Goal: Communication & Community: Answer question/provide support

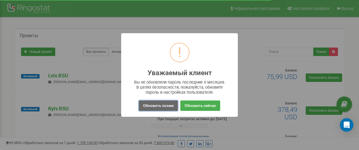
click at [167, 106] on button "Обновить позже" at bounding box center [158, 105] width 39 height 10
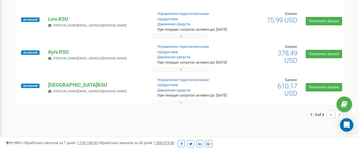
scroll to position [56, 0]
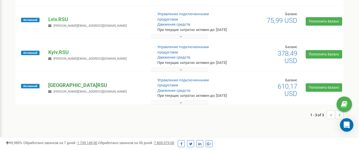
click at [59, 86] on p "[GEOGRAPHIC_DATA]RSU" at bounding box center [98, 84] width 100 height 7
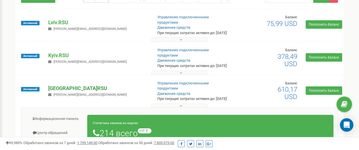
scroll to position [46, 0]
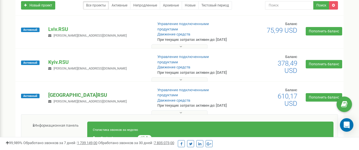
click at [61, 96] on p "[GEOGRAPHIC_DATA]RSU" at bounding box center [98, 94] width 100 height 7
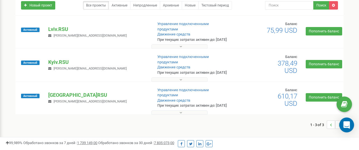
click at [346, 126] on icon "Open Intercom Messenger" at bounding box center [346, 124] width 7 height 7
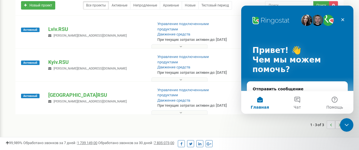
scroll to position [0, 0]
click at [300, 101] on button "Чат" at bounding box center [297, 102] width 37 height 22
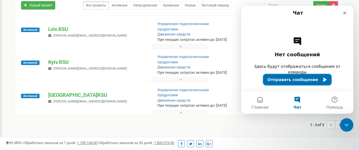
click at [299, 80] on button "Отправить сообщение" at bounding box center [297, 79] width 69 height 11
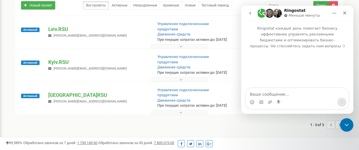
click at [274, 93] on textarea "Ваше сообщение..." at bounding box center [297, 93] width 103 height 10
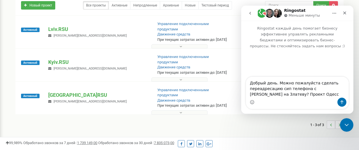
type textarea "Добрый день. Можно пожалуйста сделать переадресацию сип телефона с [PERSON_NAME…"
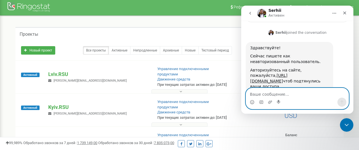
scroll to position [4, 0]
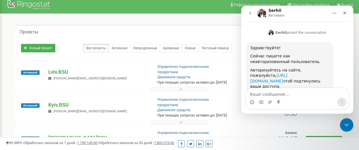
click at [271, 73] on link "[URL][DOMAIN_NAME]" at bounding box center [268, 78] width 37 height 10
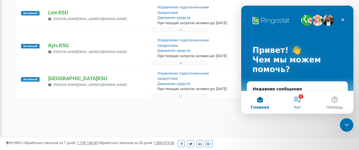
click at [302, 99] on button "3 Чат" at bounding box center [297, 102] width 37 height 22
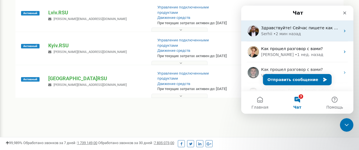
click at [298, 37] on div "Здравствуйте! Сейчас пишете как неавторизованный пользователь. Авторизуйтесь на…" at bounding box center [297, 30] width 112 height 21
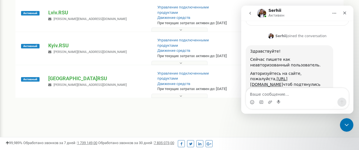
scroll to position [148, 0]
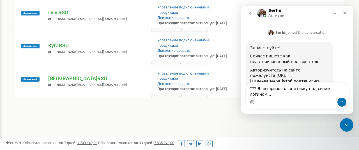
type textarea "??? Я авторизовался и сижу под своим логином...."
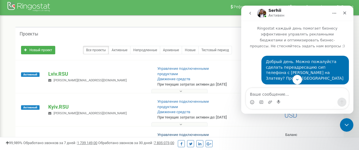
scroll to position [0, 0]
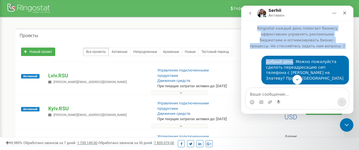
drag, startPoint x: 303, startPoint y: 13, endPoint x: 290, endPoint y: 58, distance: 46.6
click at [290, 59] on div "[PERSON_NAME] [PERSON_NAME] каждый день помогает бизнесу эффективнее управлять …" at bounding box center [297, 60] width 112 height 108
click at [136, 31] on div "Проекты" at bounding box center [179, 34] width 329 height 13
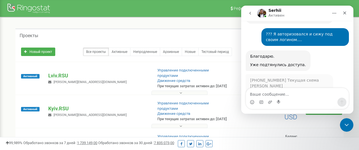
scroll to position [233, 0]
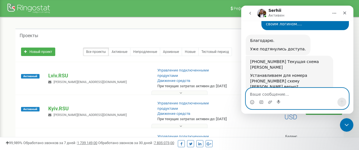
click at [279, 93] on textarea "Ваше сообщение..." at bounding box center [297, 93] width 103 height 10
type textarea "Пока да."
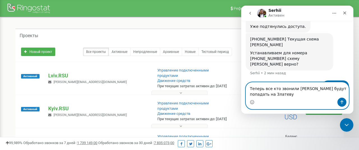
scroll to position [277, 0]
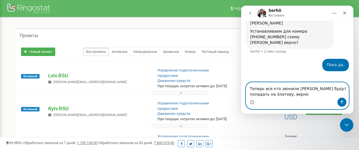
type textarea "Теперь все кто звонили [PERSON_NAME] будут попадать на Златеву, верно?"
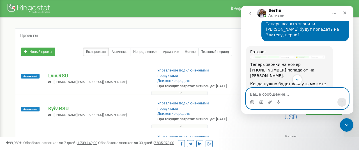
scroll to position [326, 0]
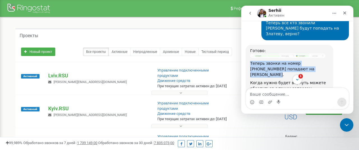
drag, startPoint x: 250, startPoint y: 40, endPoint x: 309, endPoint y: 48, distance: 59.5
click at [309, 61] on div "Теперь звонки на номер [PHONE_NUMBER] попадают на [PERSON_NAME]." at bounding box center [289, 69] width 79 height 17
copy div "Теперь звонки на номер [PHONE_NUMBER] попадают на [PERSON_NAME]."
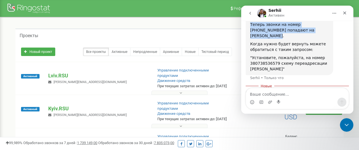
scroll to position [370, 0]
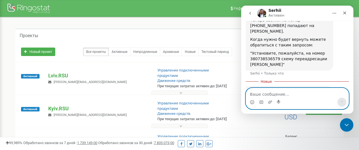
click at [284, 92] on textarea "Ваше сообщение..." at bounding box center [297, 93] width 103 height 10
type textarea "Спасибо. Сейчас будем проверять"
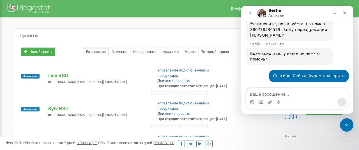
scroll to position [419, 0]
